Goal: Check status: Check status

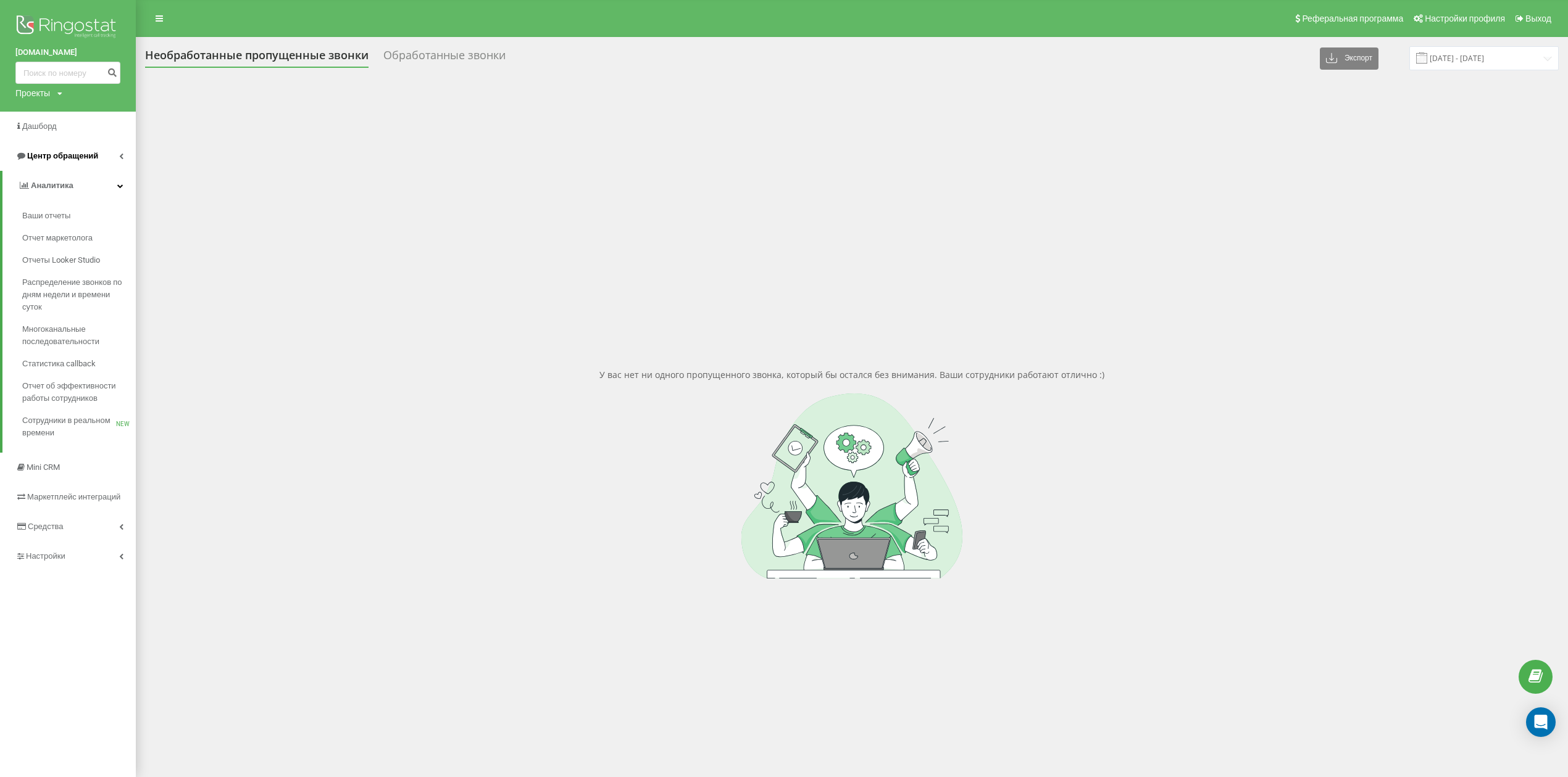
click at [106, 152] on link "Центр обращений" at bounding box center [67, 156] width 136 height 30
click at [101, 158] on link "Центр обращений" at bounding box center [69, 156] width 134 height 30
click at [94, 159] on span "Центр обращений" at bounding box center [62, 156] width 71 height 9
click at [109, 240] on span "Отчет о пропущенных необработанных звонках" at bounding box center [76, 237] width 107 height 24
click at [1542, 57] on input "[DATE] - [DATE]" at bounding box center [1484, 58] width 150 height 24
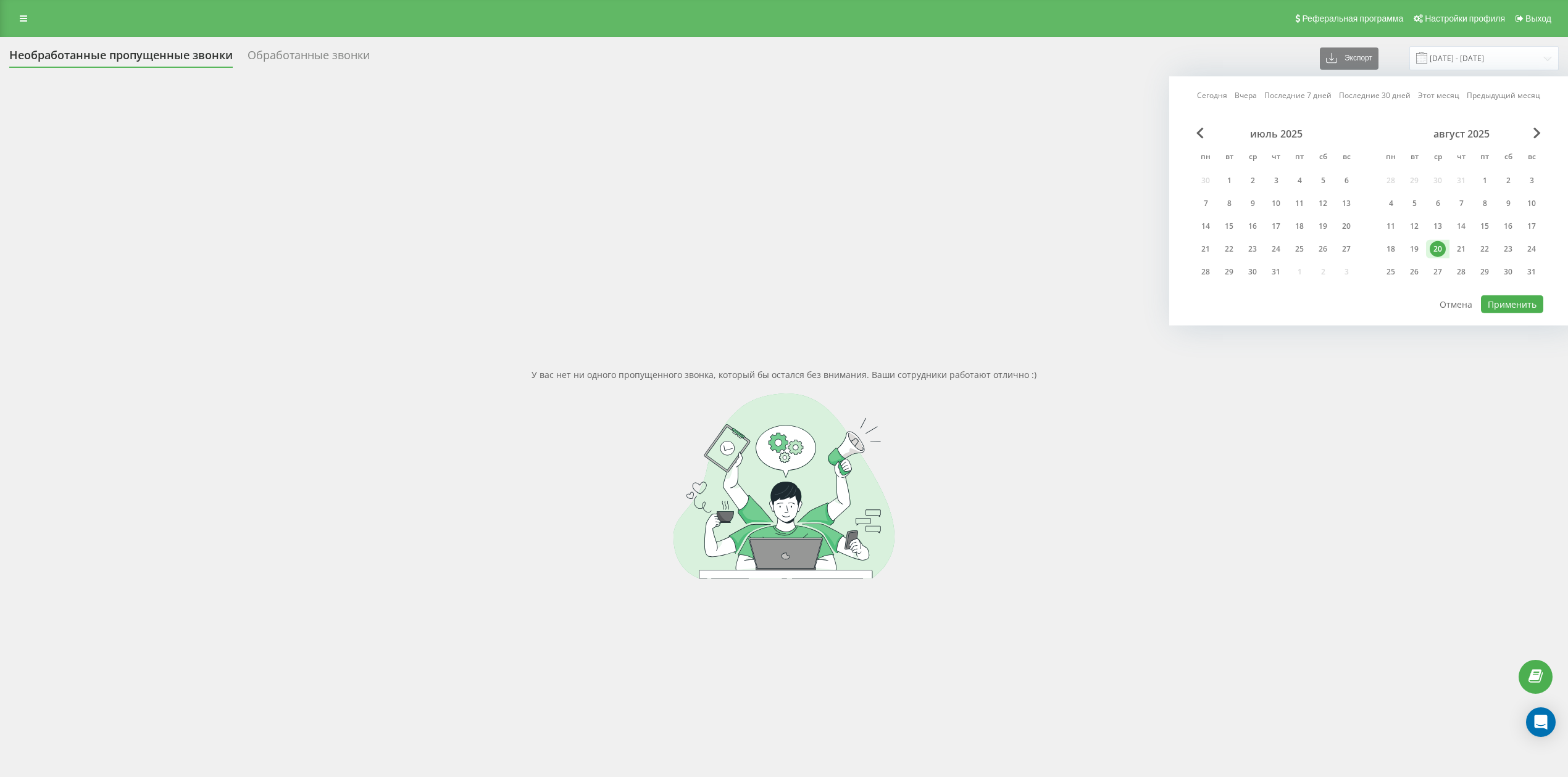
click at [1418, 248] on div "19" at bounding box center [1414, 249] width 16 height 16
click at [1512, 292] on div "июль 2025 пн вт ср чт пт сб вс 30 1 2 3 4 5 6 7 8 9 10 11 12 13 14 15 16 17 18 …" at bounding box center [1368, 211] width 349 height 167
click at [1514, 299] on button "Применить" at bounding box center [1512, 304] width 62 height 18
type input "19.08.2025 - 20.08.2025"
